Goal: Contribute content: Add original content to the website for others to see

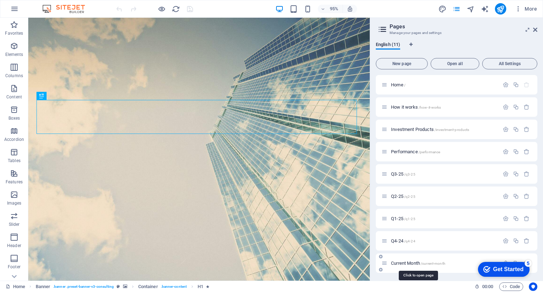
click at [402, 262] on span "Current Month /current-month" at bounding box center [418, 262] width 54 height 5
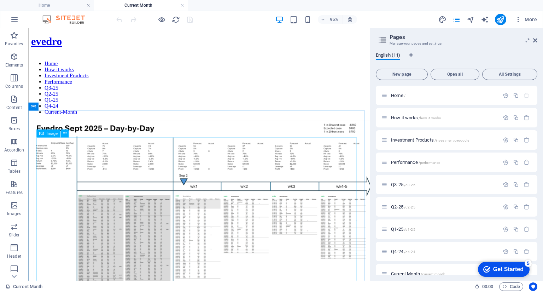
click at [53, 135] on span "Image" at bounding box center [51, 133] width 11 height 4
click at [66, 133] on icon at bounding box center [65, 133] width 4 height 7
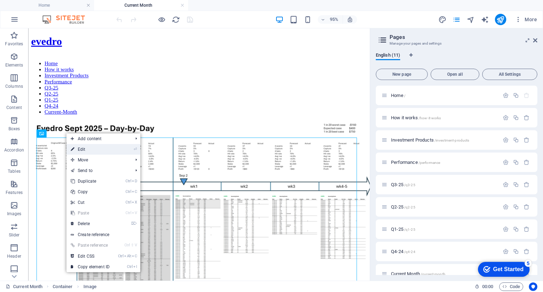
click at [82, 147] on link "⏎ Edit" at bounding box center [89, 149] width 47 height 11
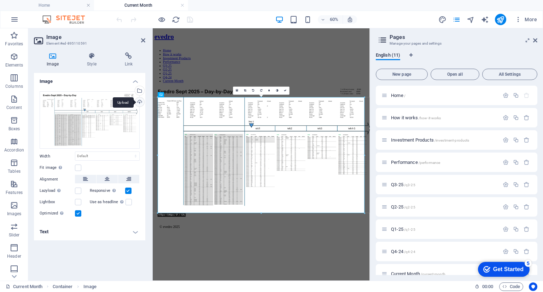
click at [139, 102] on div "Upload" at bounding box center [139, 102] width 11 height 11
click at [190, 19] on icon "save" at bounding box center [190, 20] width 8 height 8
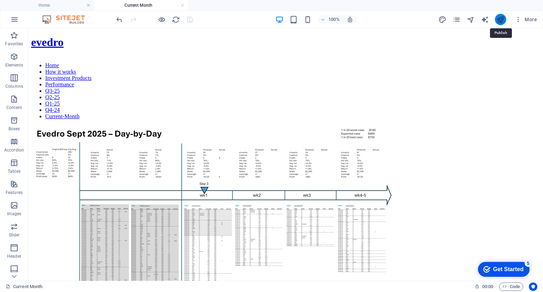
click at [500, 19] on icon "publish" at bounding box center [500, 20] width 8 height 8
